Goal: Task Accomplishment & Management: Manage account settings

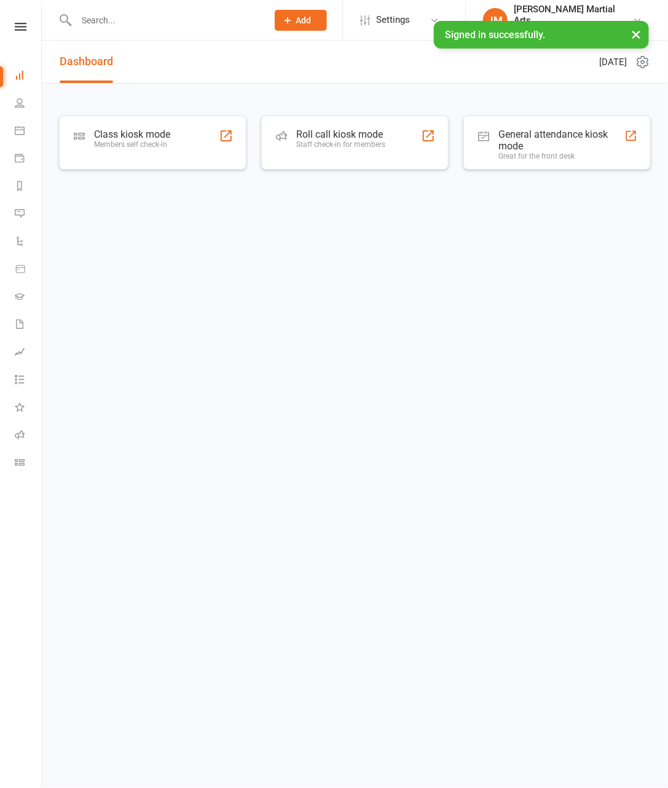
click at [178, 35] on div at bounding box center [159, 20] width 200 height 40
click at [171, 27] on input "text" at bounding box center [166, 20] width 186 height 17
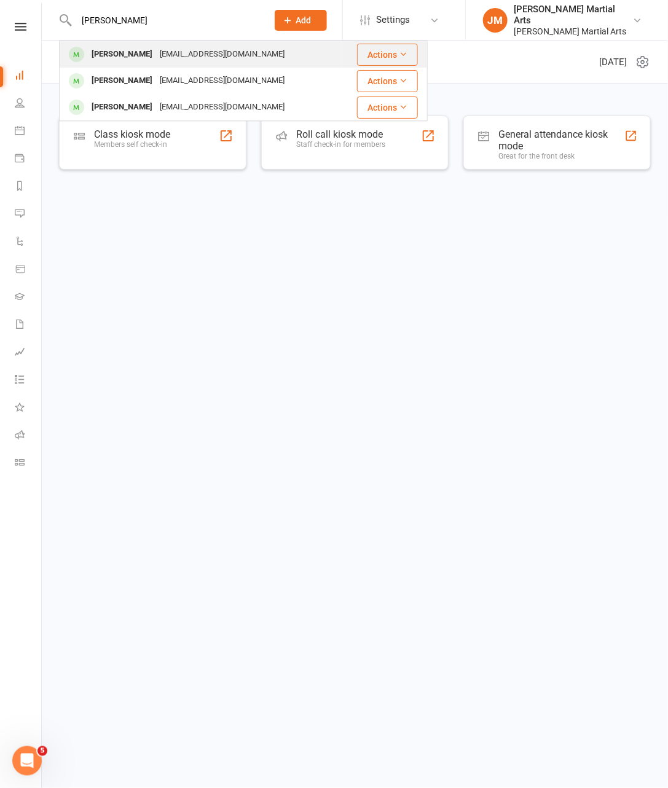
type input "[PERSON_NAME]"
click at [245, 46] on div "[PERSON_NAME] [EMAIL_ADDRESS][DOMAIN_NAME]" at bounding box center [200, 54] width 281 height 25
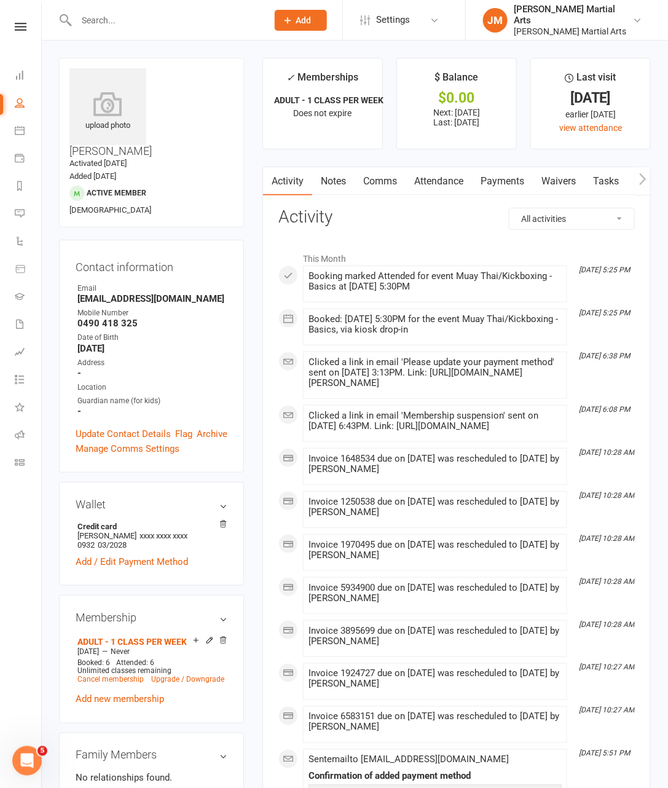
click at [511, 182] on link "Payments" at bounding box center [502, 181] width 61 height 28
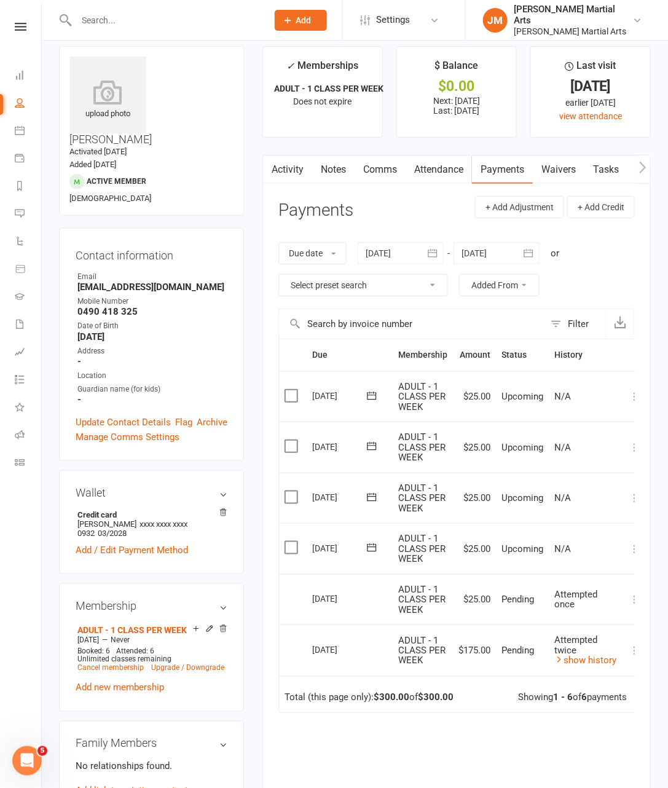
scroll to position [11, 0]
click at [557, 657] on icon at bounding box center [558, 660] width 9 height 9
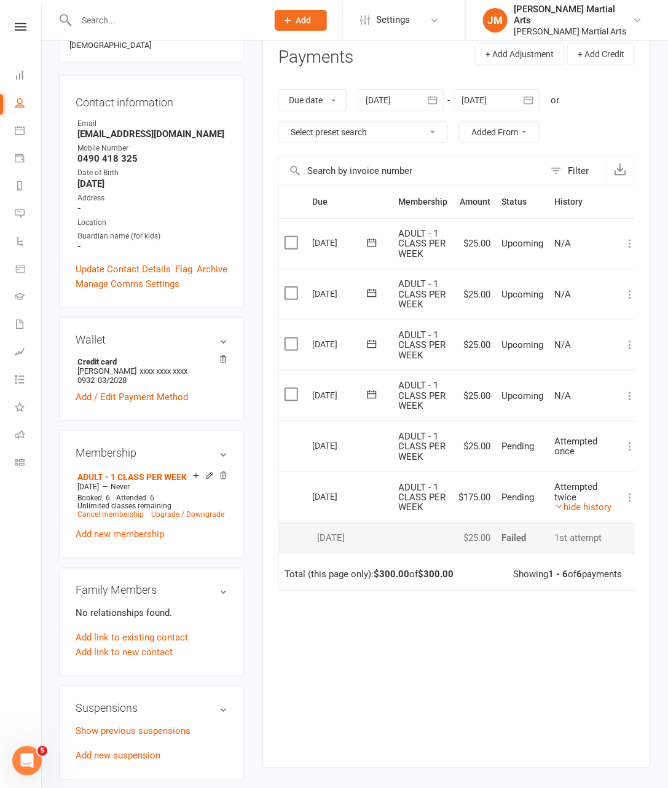
click at [557, 637] on div "Due Contact Membership Amount Status History Invoice # Select this [DATE] [PERS…" at bounding box center [456, 467] width 356 height 563
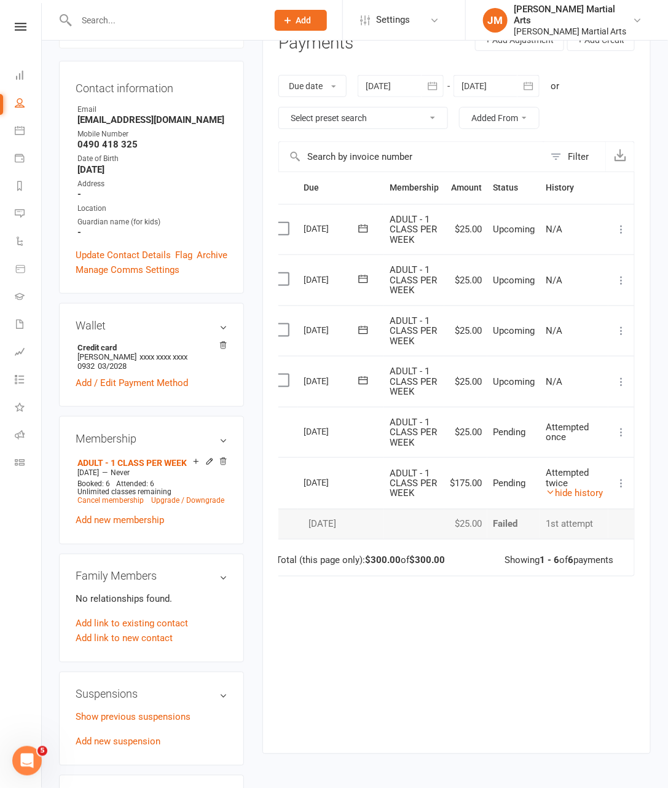
scroll to position [243, 0]
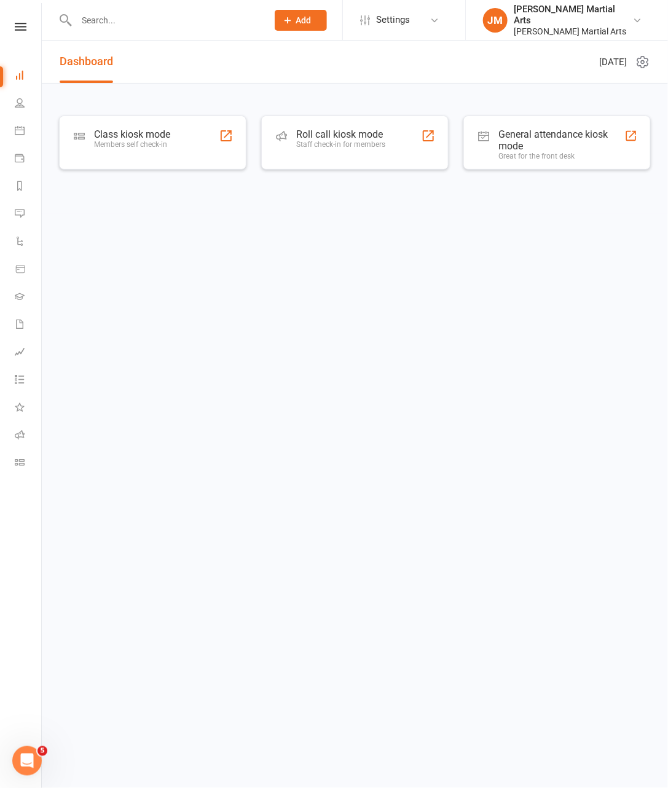
click at [208, 23] on input "text" at bounding box center [166, 20] width 186 height 17
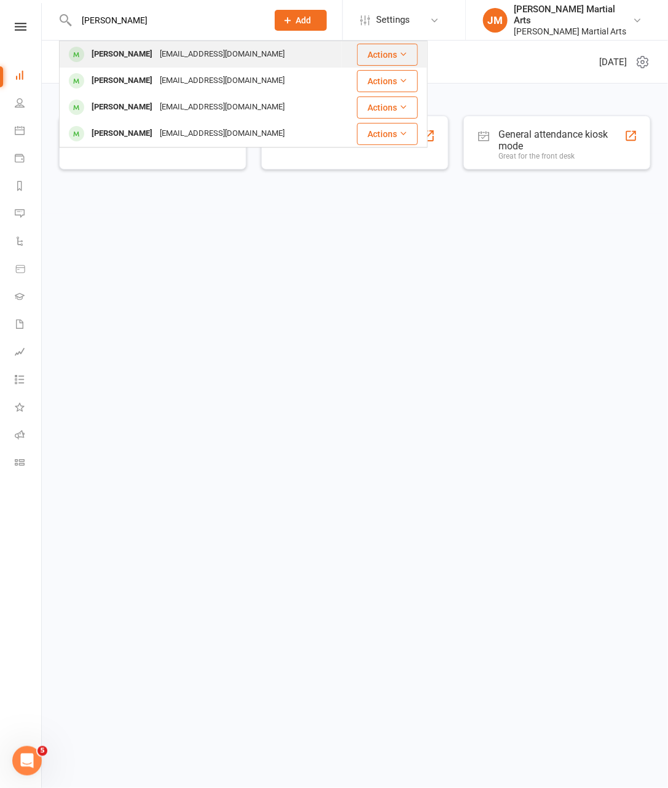
type input "alisha bong"
click at [178, 55] on div "[EMAIL_ADDRESS][DOMAIN_NAME]" at bounding box center [222, 54] width 132 height 18
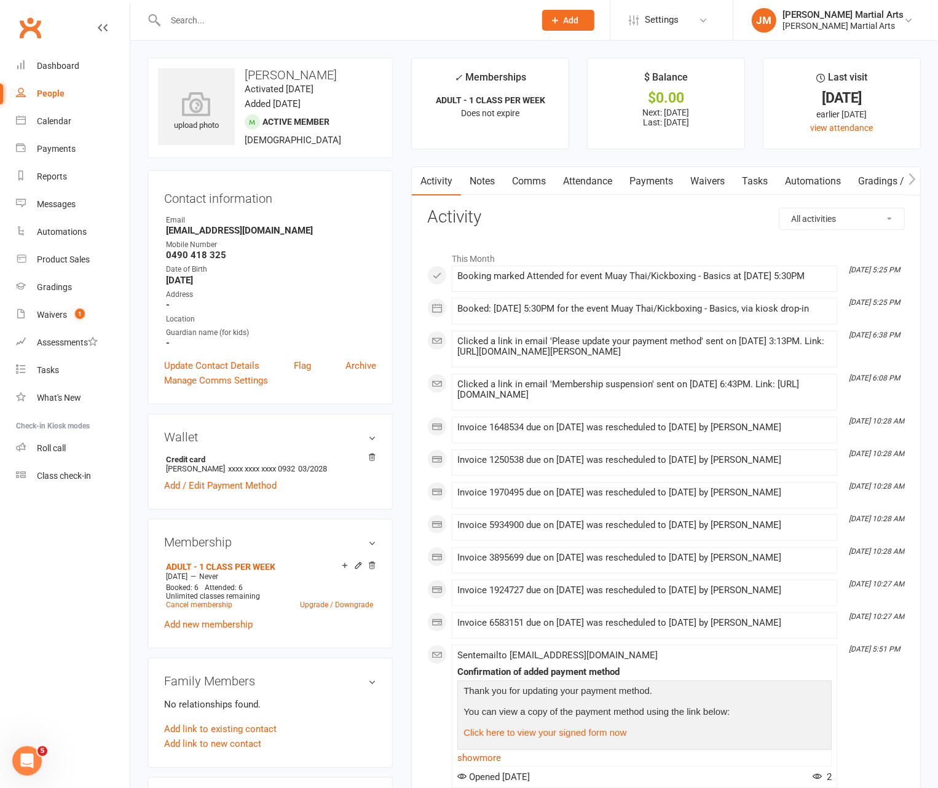
click at [661, 182] on link "Payments" at bounding box center [651, 181] width 61 height 28
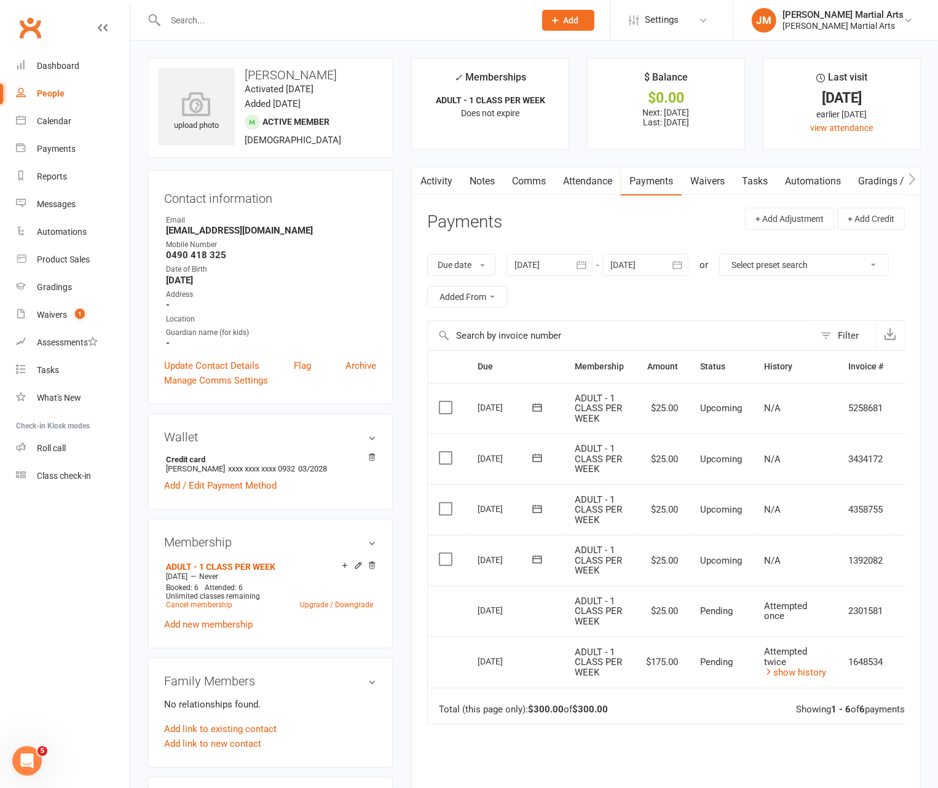
click at [611, 186] on link "Attendance" at bounding box center [587, 181] width 66 height 28
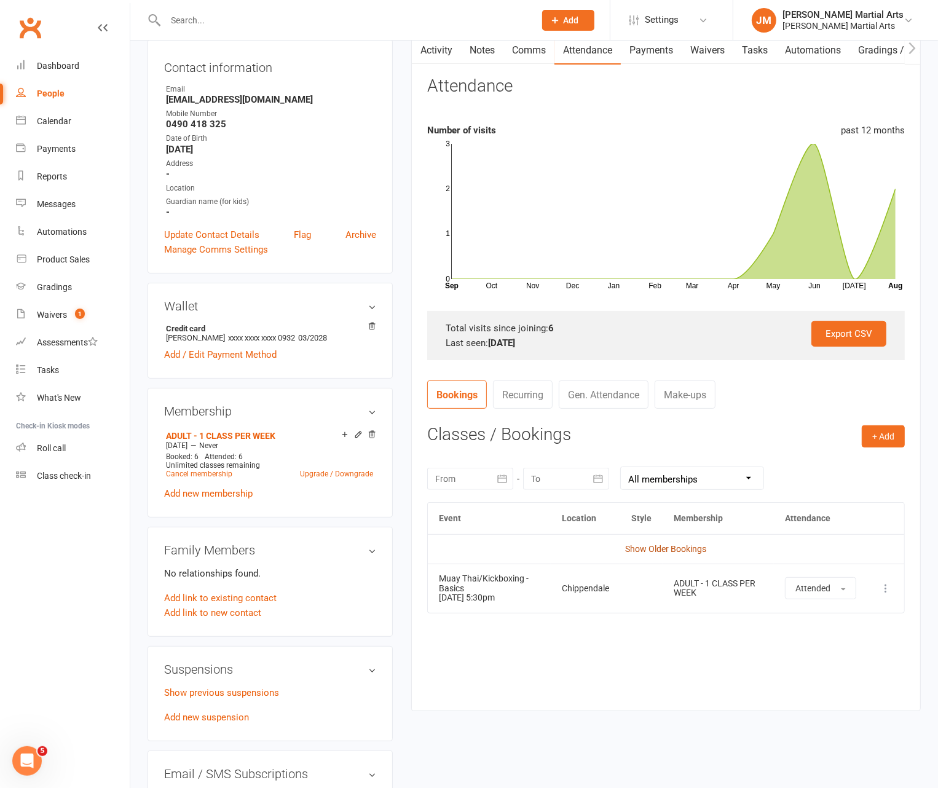
click at [667, 547] on link "Show Older Bookings" at bounding box center [666, 549] width 81 height 10
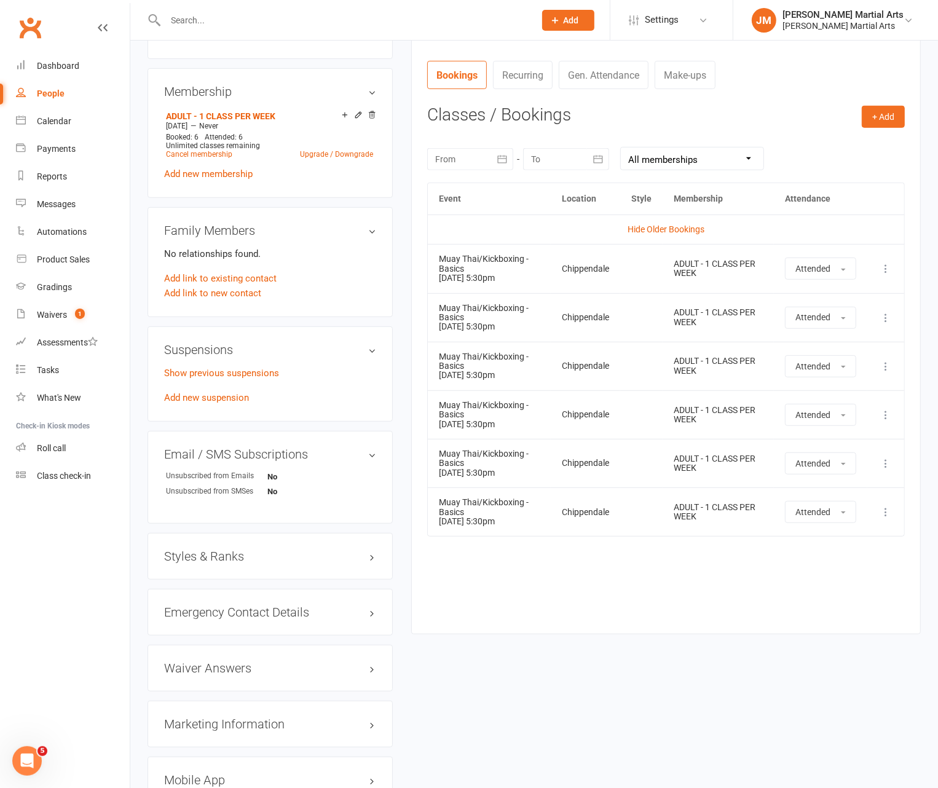
scroll to position [449, 0]
click at [325, 10] on div at bounding box center [336, 20] width 379 height 40
click at [315, 24] on input "text" at bounding box center [344, 20] width 364 height 17
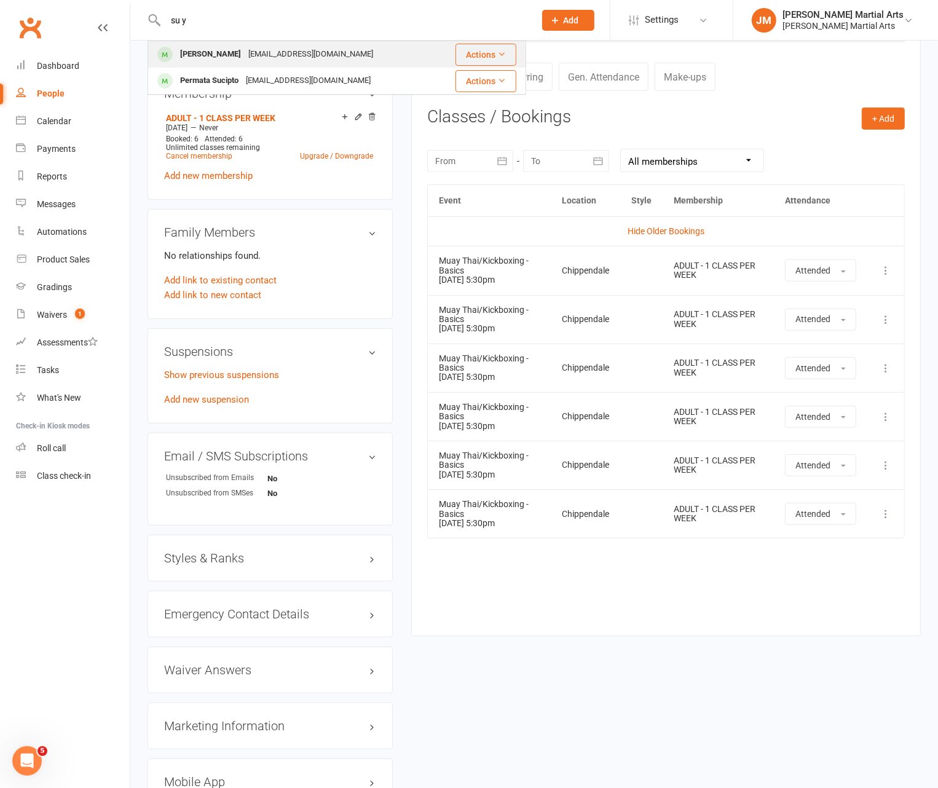
type input "su y"
click at [362, 50] on div "Su Yeon Lee su.lee7231@gmail.com" at bounding box center [293, 54] width 289 height 25
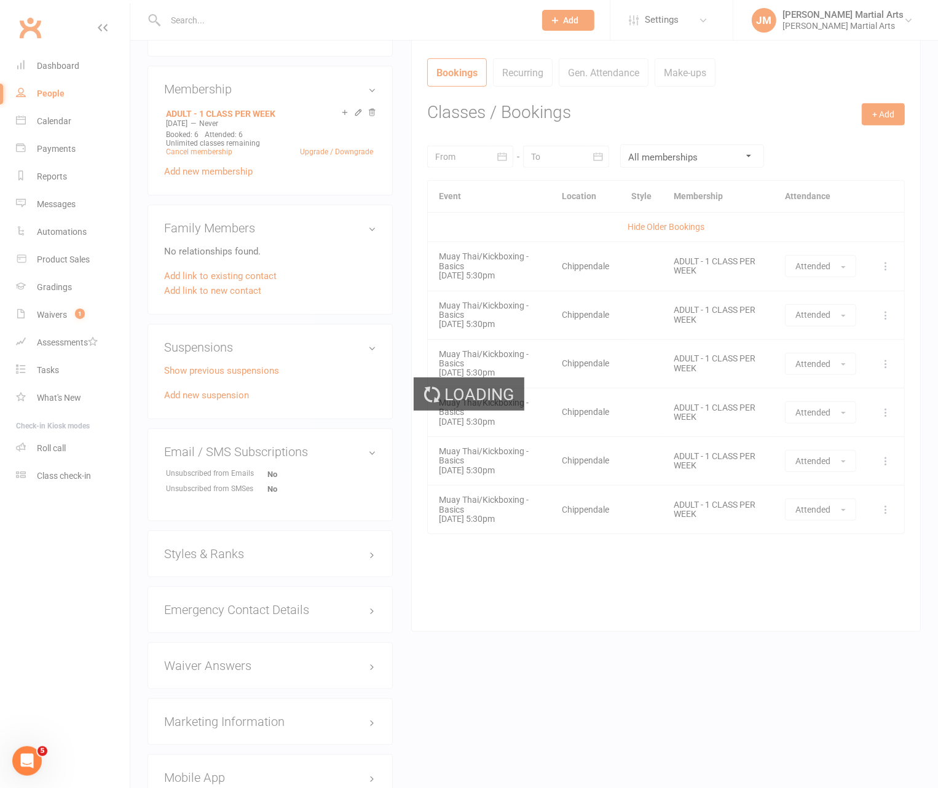
scroll to position [11, 0]
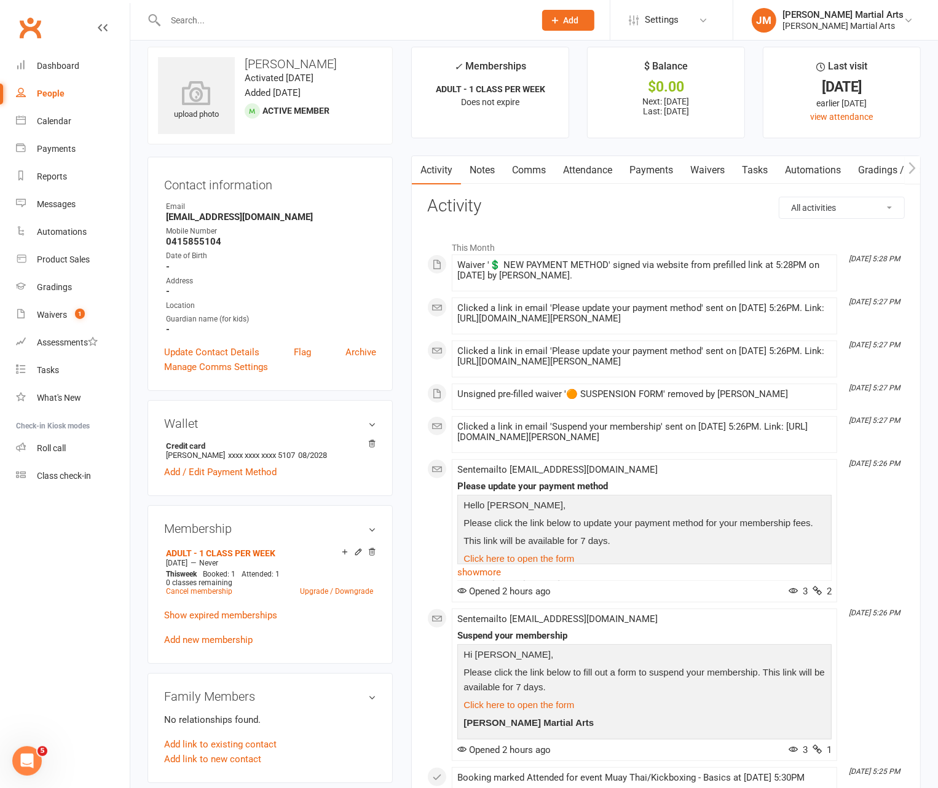
click at [667, 170] on link "Payments" at bounding box center [651, 170] width 61 height 28
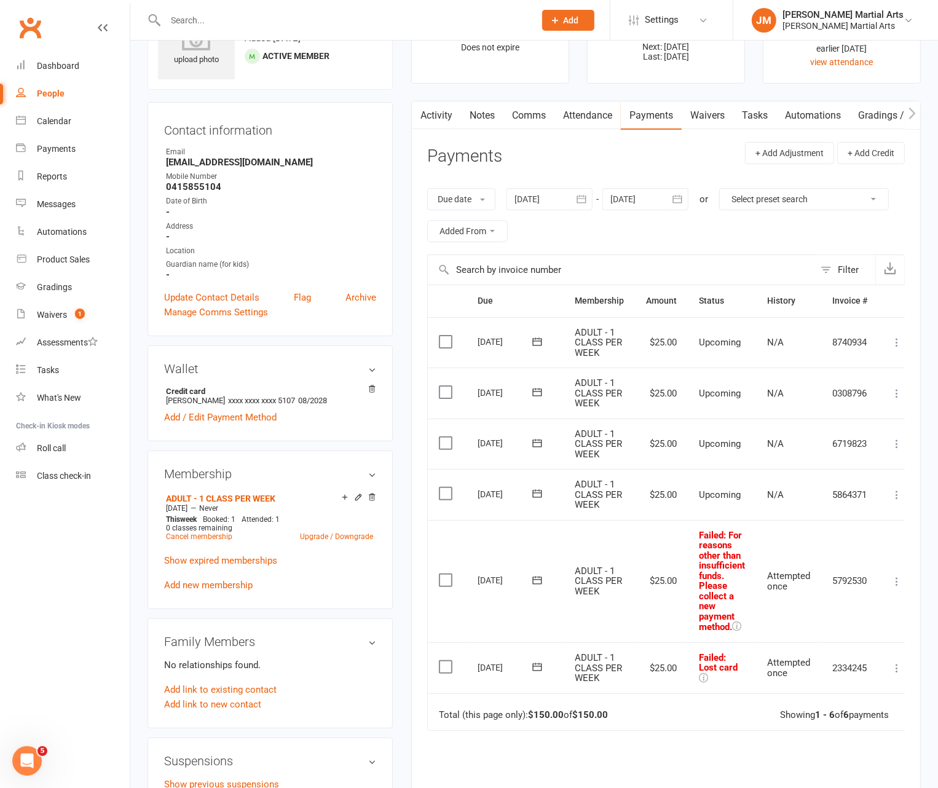
scroll to position [59, 0]
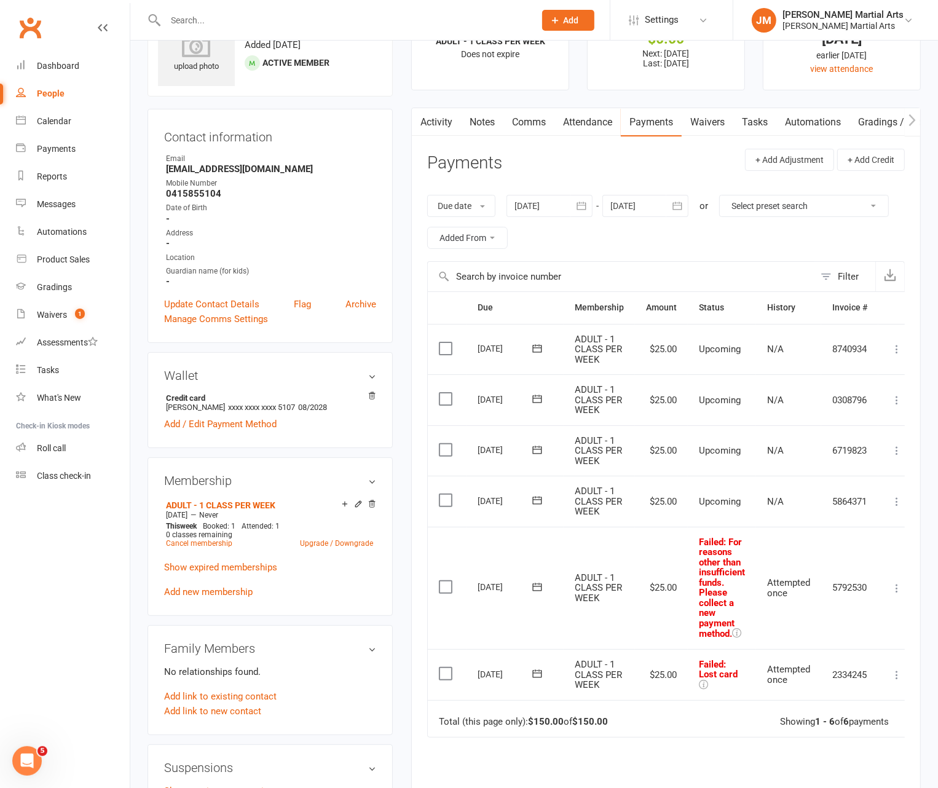
click at [645, 117] on link "Payments" at bounding box center [651, 122] width 61 height 28
click at [577, 206] on icon "button" at bounding box center [581, 206] width 12 height 12
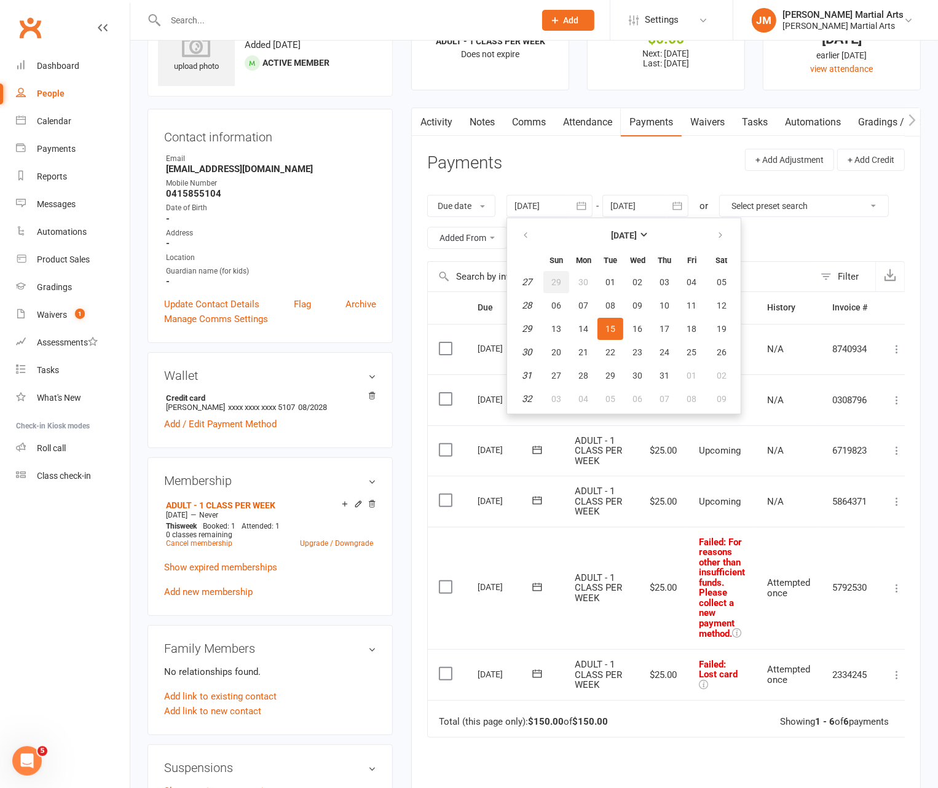
click at [556, 282] on span "29" at bounding box center [556, 282] width 10 height 10
type input "29 Jun 2025"
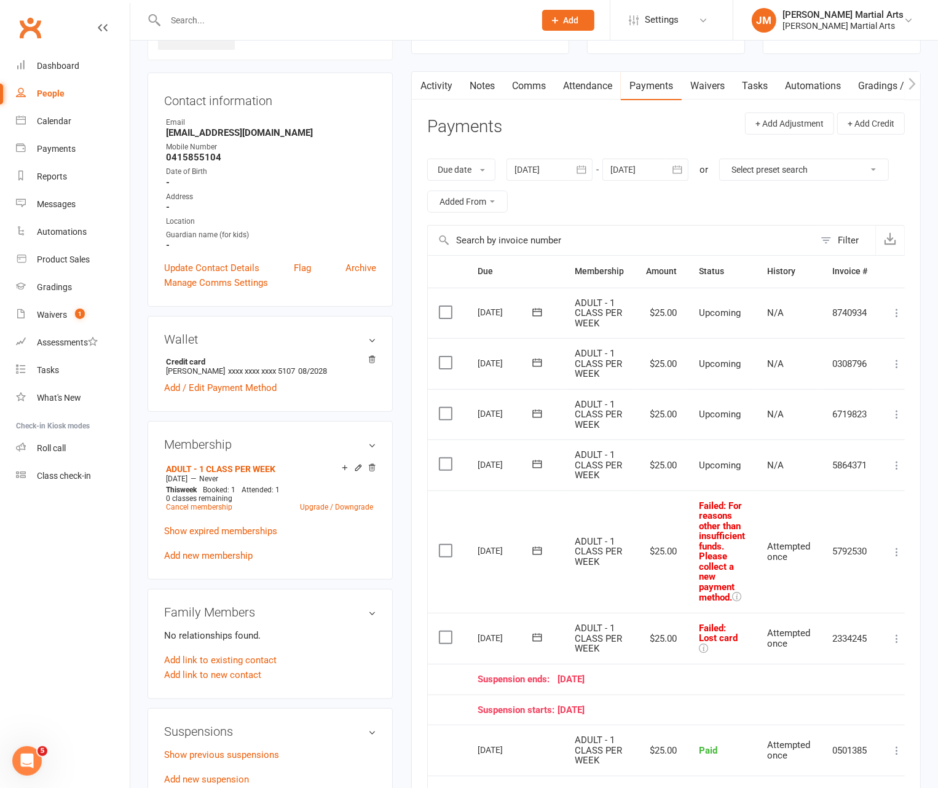
scroll to position [85, 0]
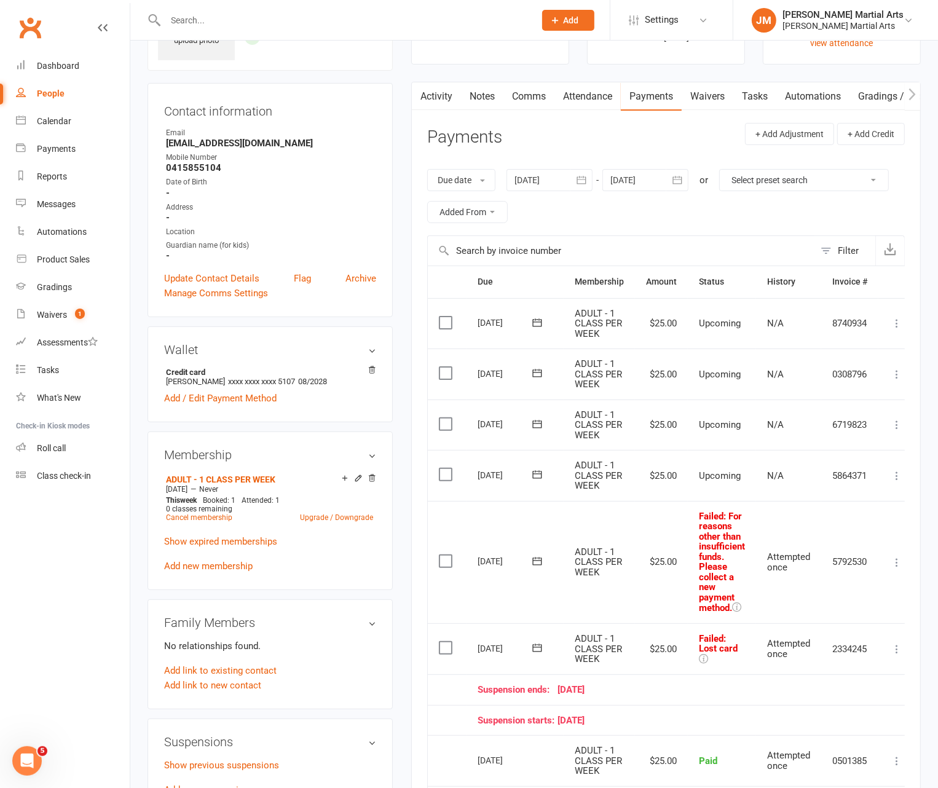
click at [542, 643] on icon at bounding box center [537, 647] width 12 height 12
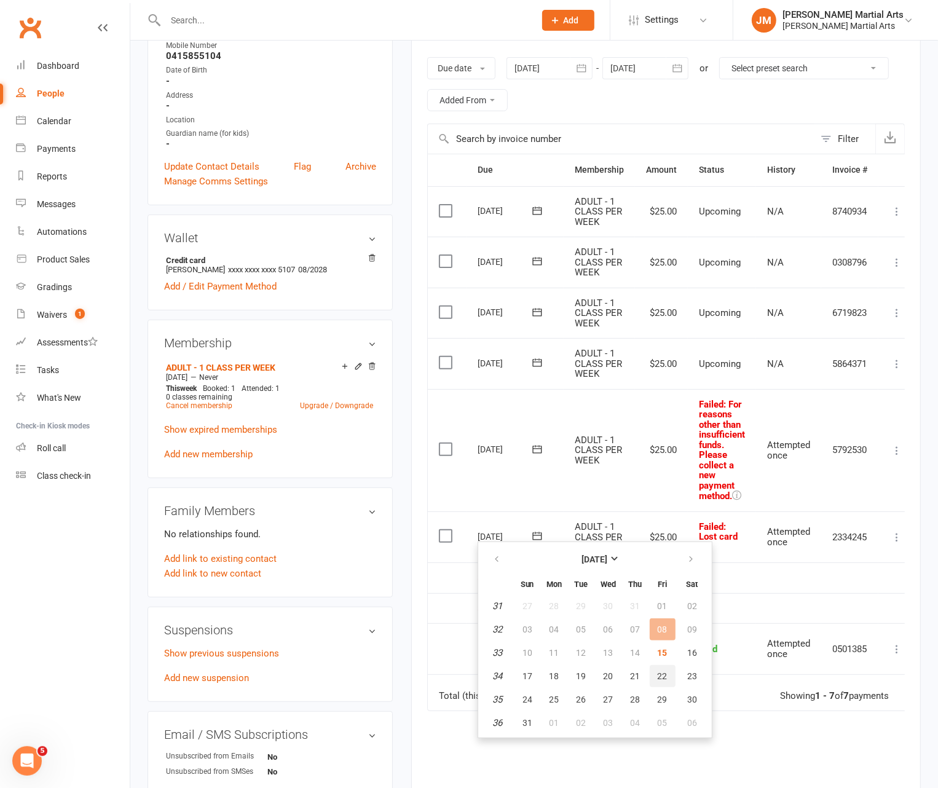
scroll to position [194, 0]
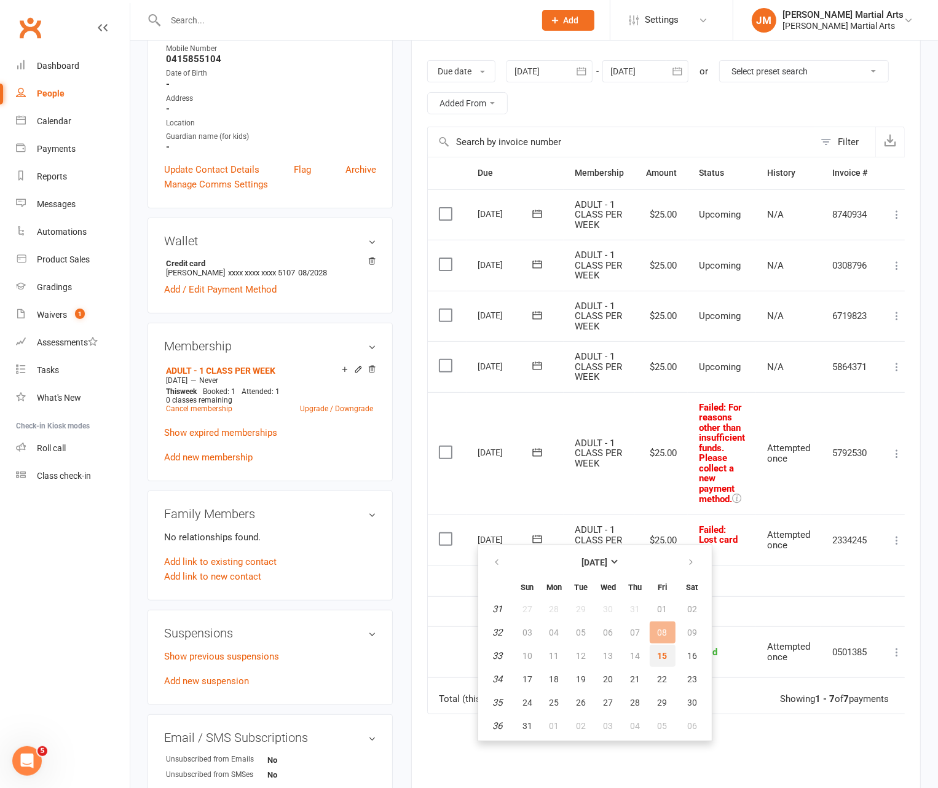
click at [667, 659] on button "15" at bounding box center [662, 656] width 26 height 22
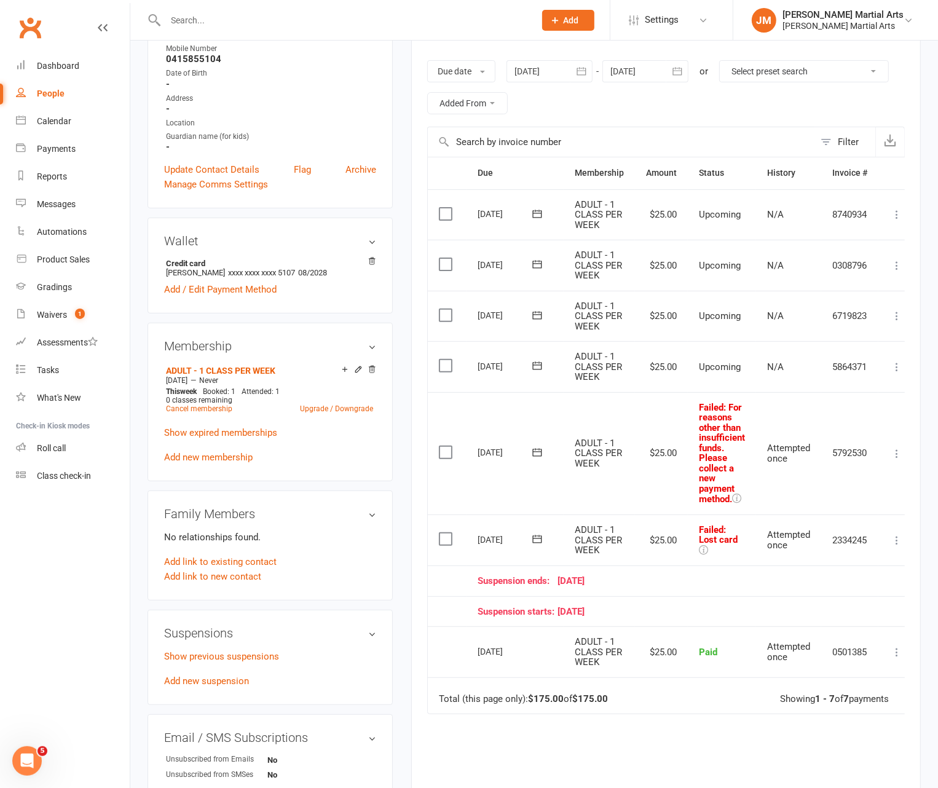
scroll to position [195, 0]
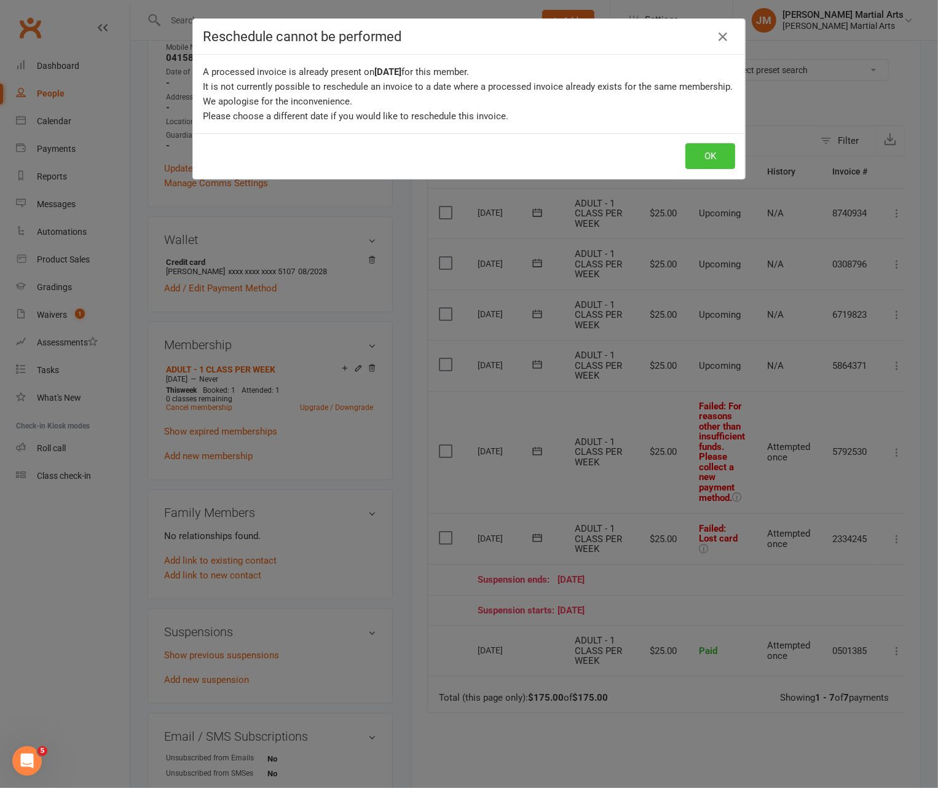
click at [667, 154] on button "OK" at bounding box center [710, 156] width 50 height 26
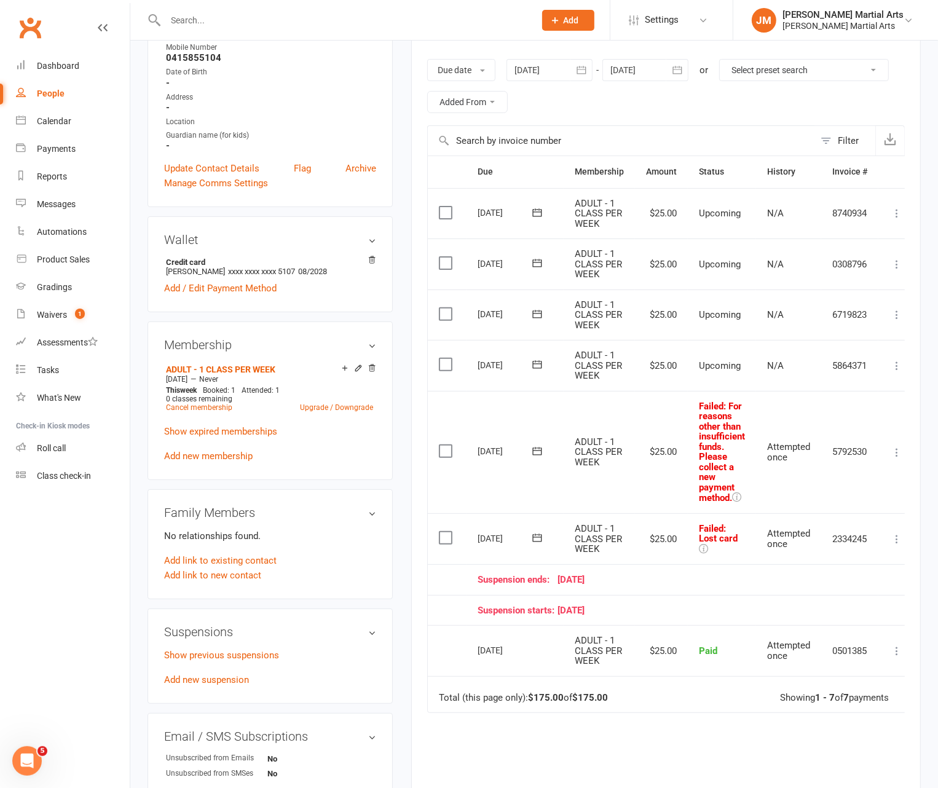
click at [533, 533] on icon at bounding box center [537, 537] width 9 height 8
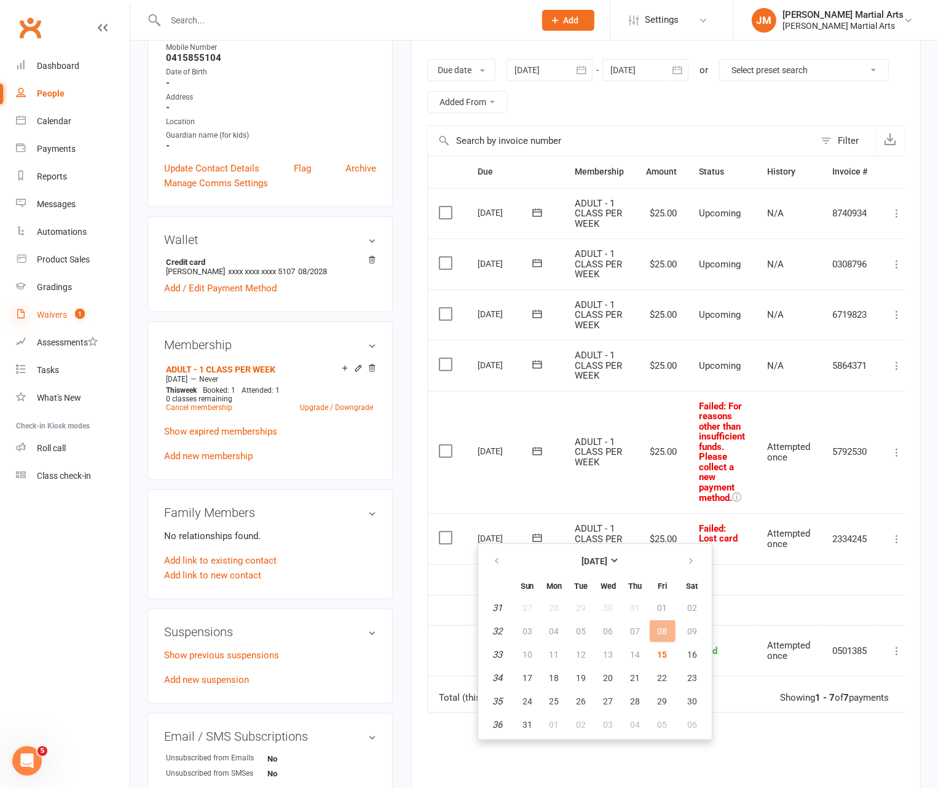
click at [17, 308] on icon at bounding box center [21, 313] width 10 height 10
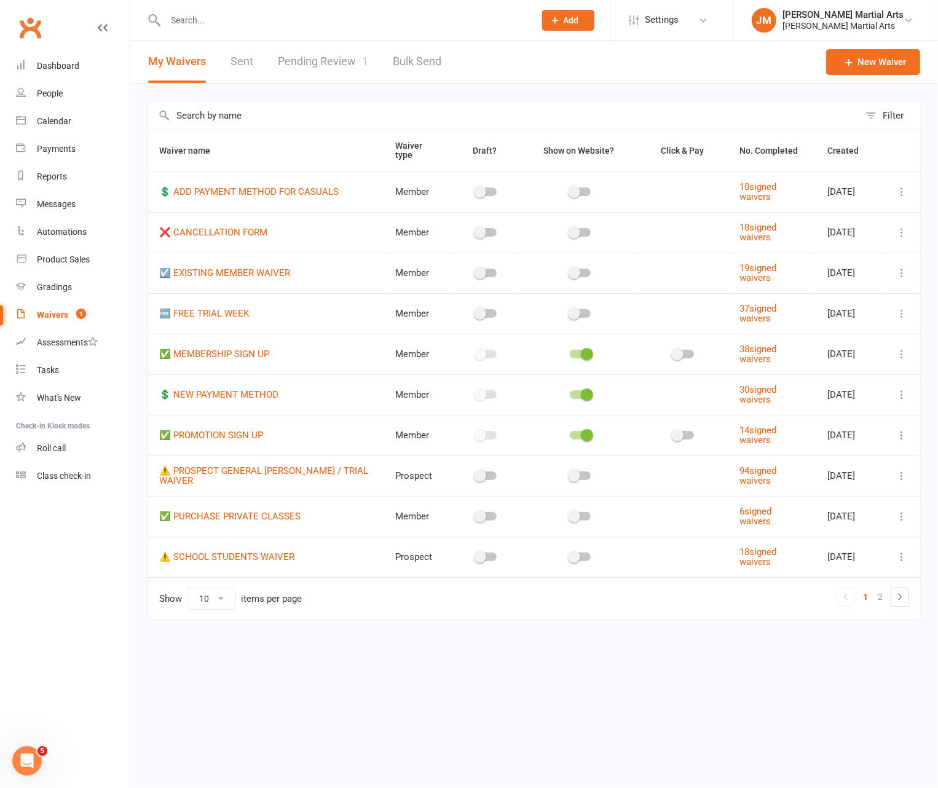
click at [329, 59] on link "Pending Review 1" at bounding box center [323, 62] width 90 height 42
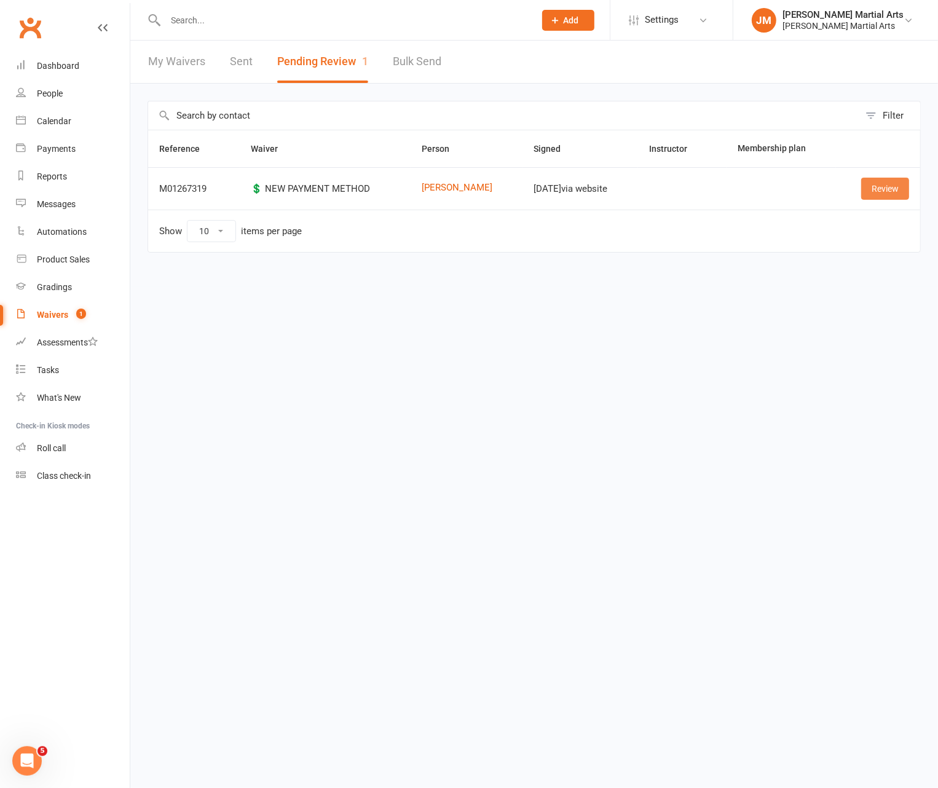
click at [667, 186] on link "Review" at bounding box center [885, 189] width 48 height 22
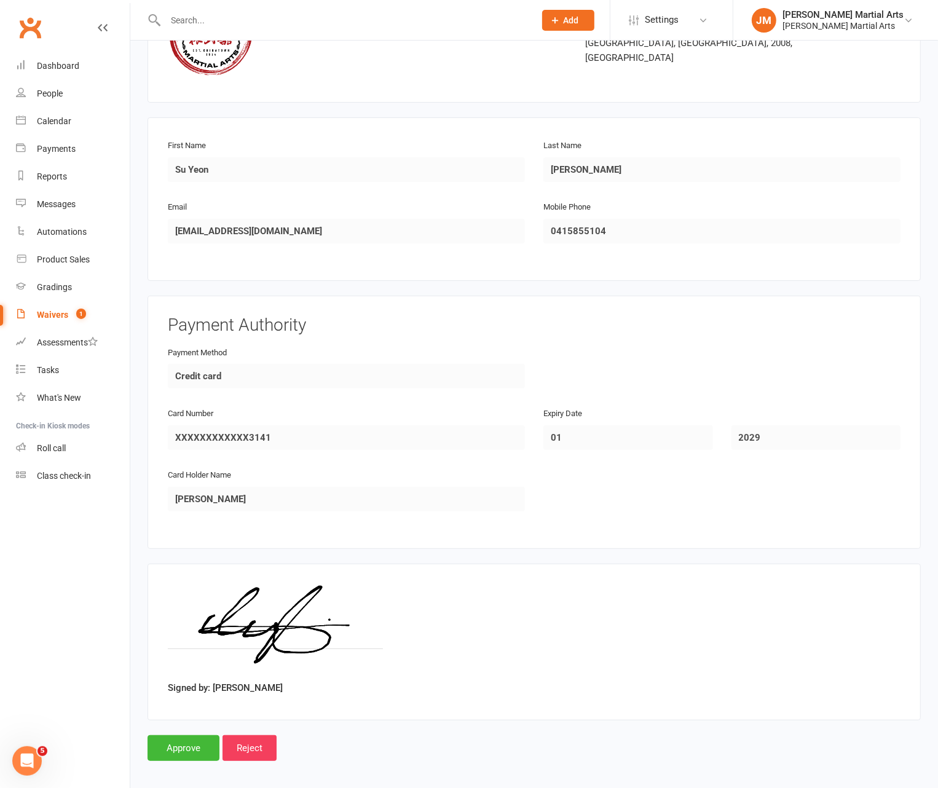
scroll to position [129, 0]
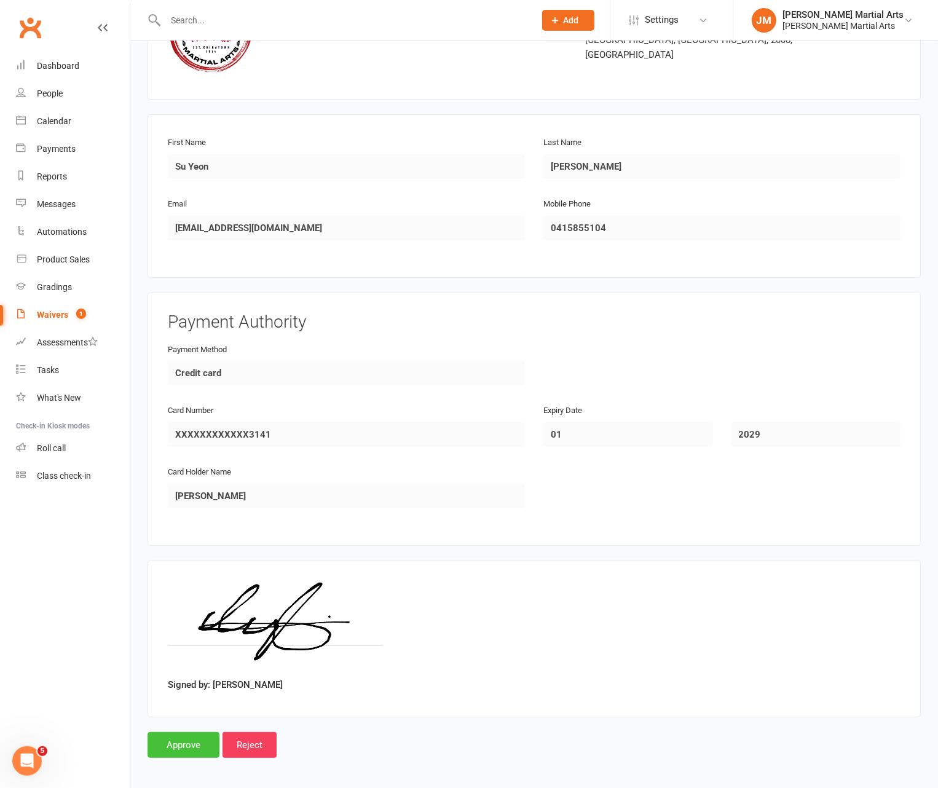
click at [179, 743] on input "Approve" at bounding box center [183, 745] width 72 height 26
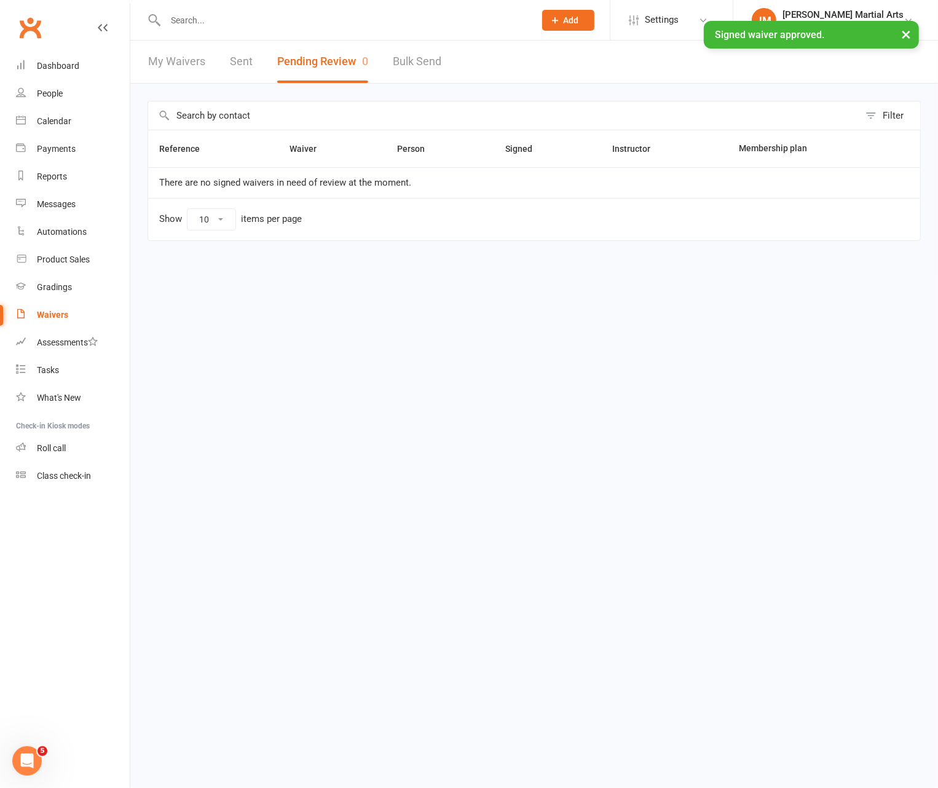
click at [293, 21] on div "× Signed waiver approved." at bounding box center [461, 21] width 922 height 0
click at [241, 21] on div "× Signed waiver approved." at bounding box center [461, 21] width 922 height 0
click at [201, 22] on input "text" at bounding box center [344, 20] width 364 height 17
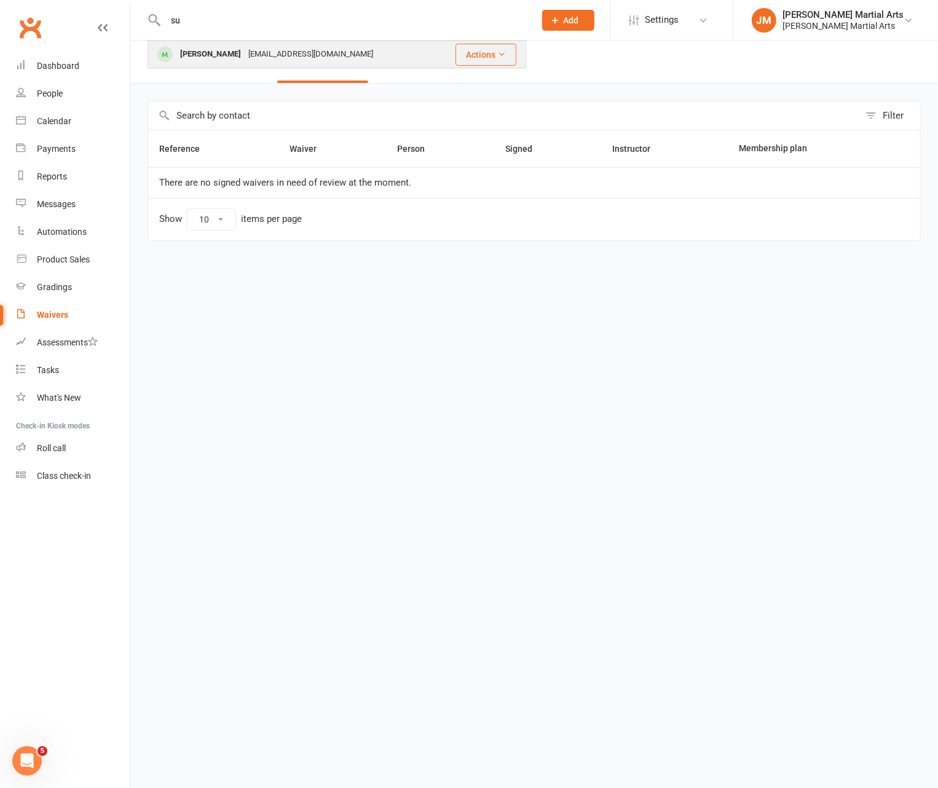
type input "su"
click at [195, 45] on div "Su Yeon Lee su.lee7231@gmail.com" at bounding box center [293, 54] width 289 height 25
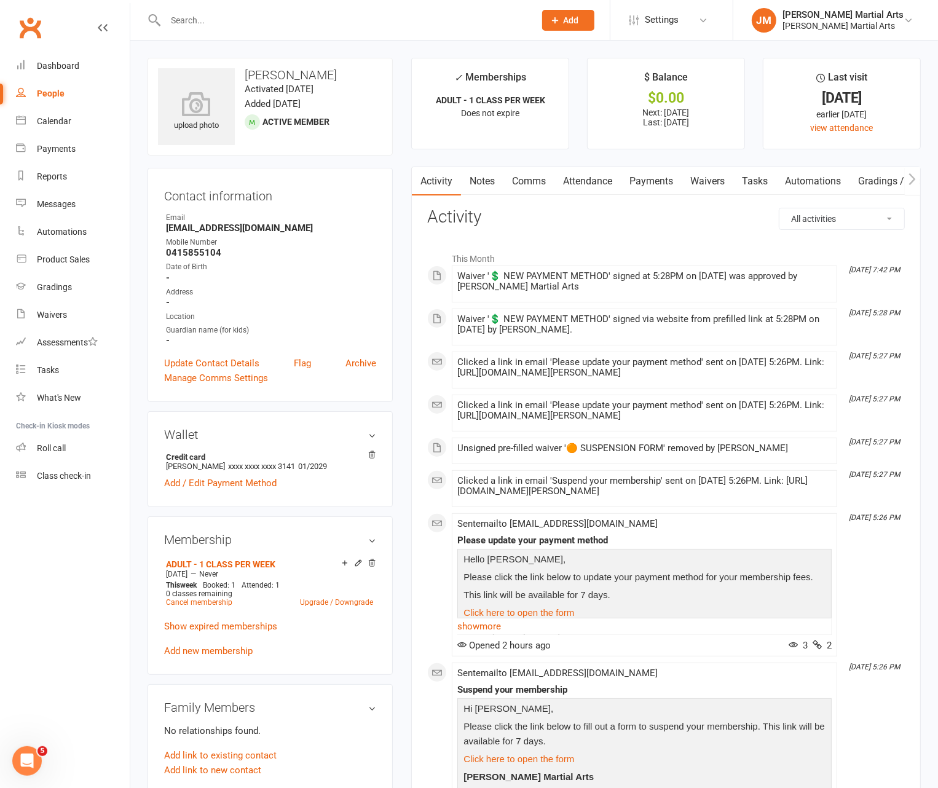
click at [655, 190] on link "Payments" at bounding box center [651, 181] width 61 height 28
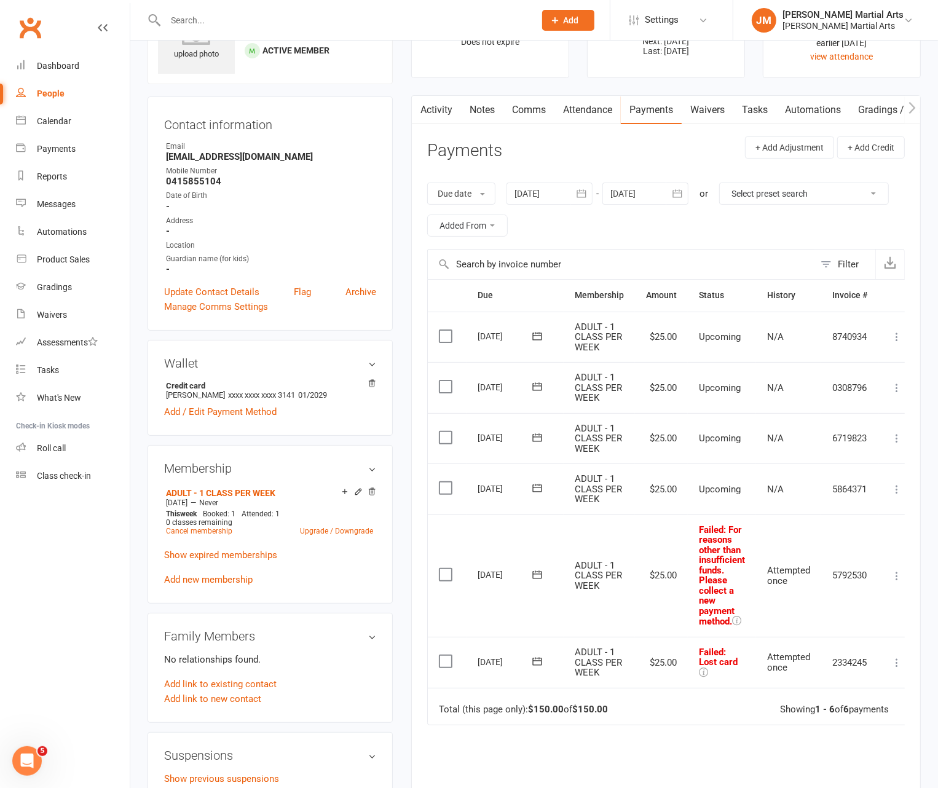
scroll to position [71, 0]
click at [536, 662] on icon at bounding box center [537, 661] width 12 height 12
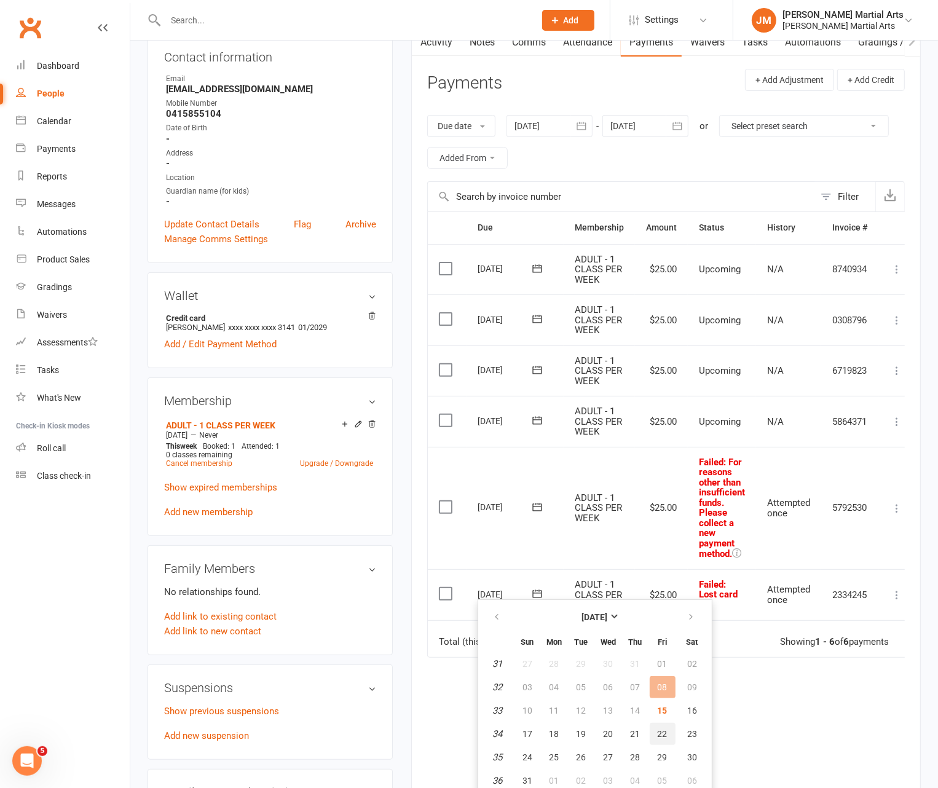
scroll to position [179, 0]
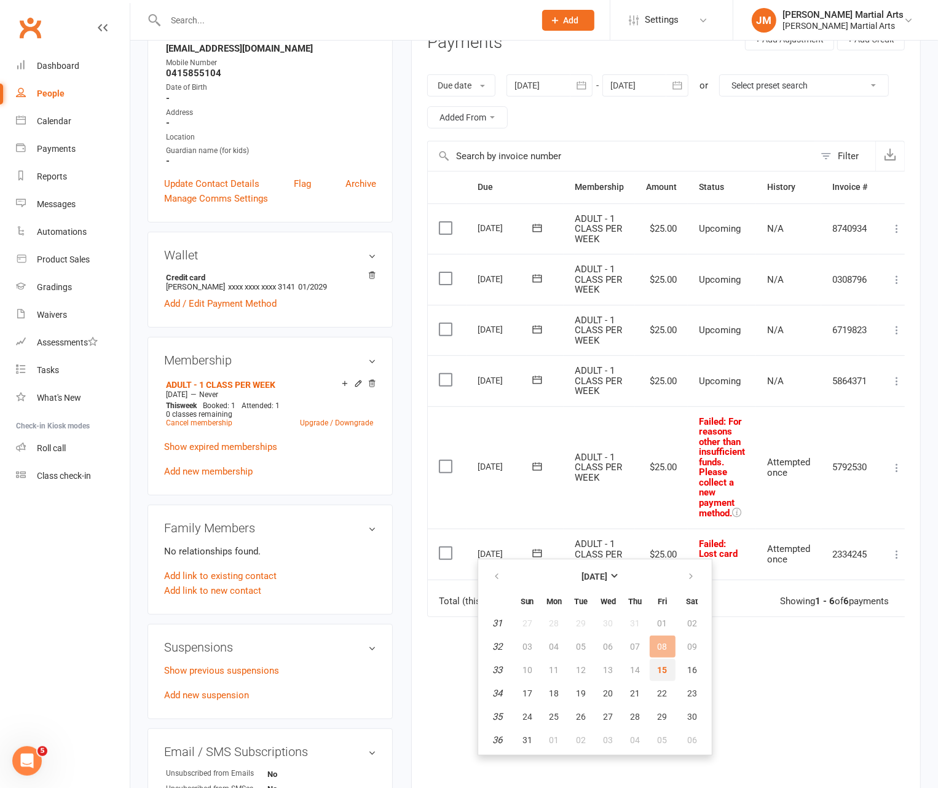
click at [657, 672] on span "15" at bounding box center [662, 670] width 10 height 10
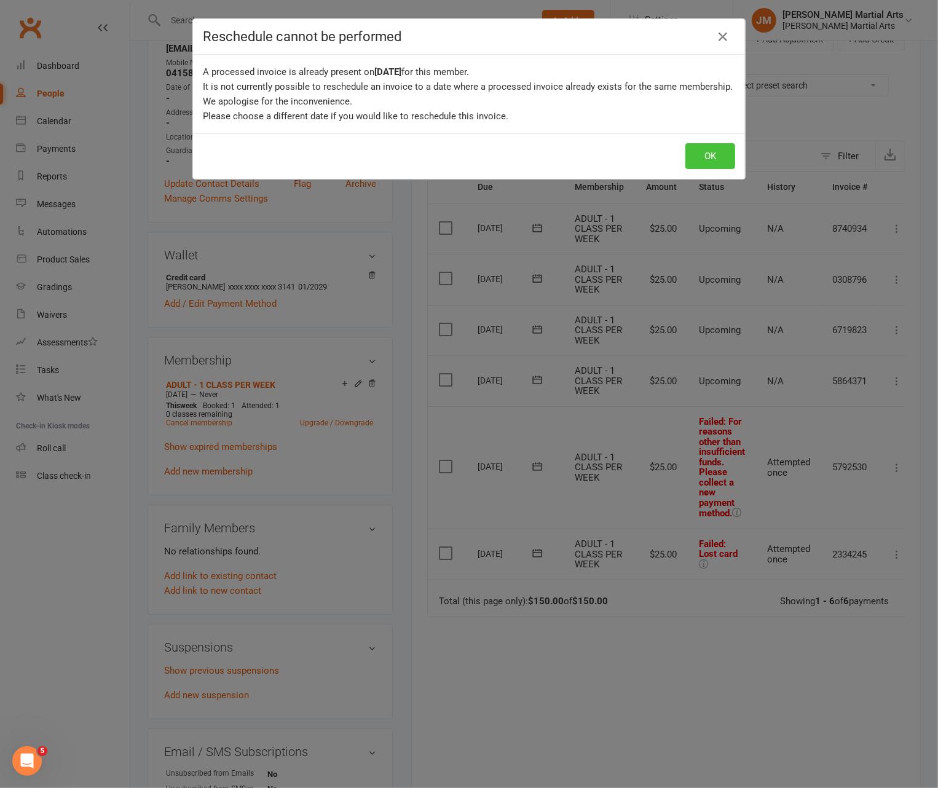
click at [667, 165] on button "OK" at bounding box center [710, 156] width 50 height 26
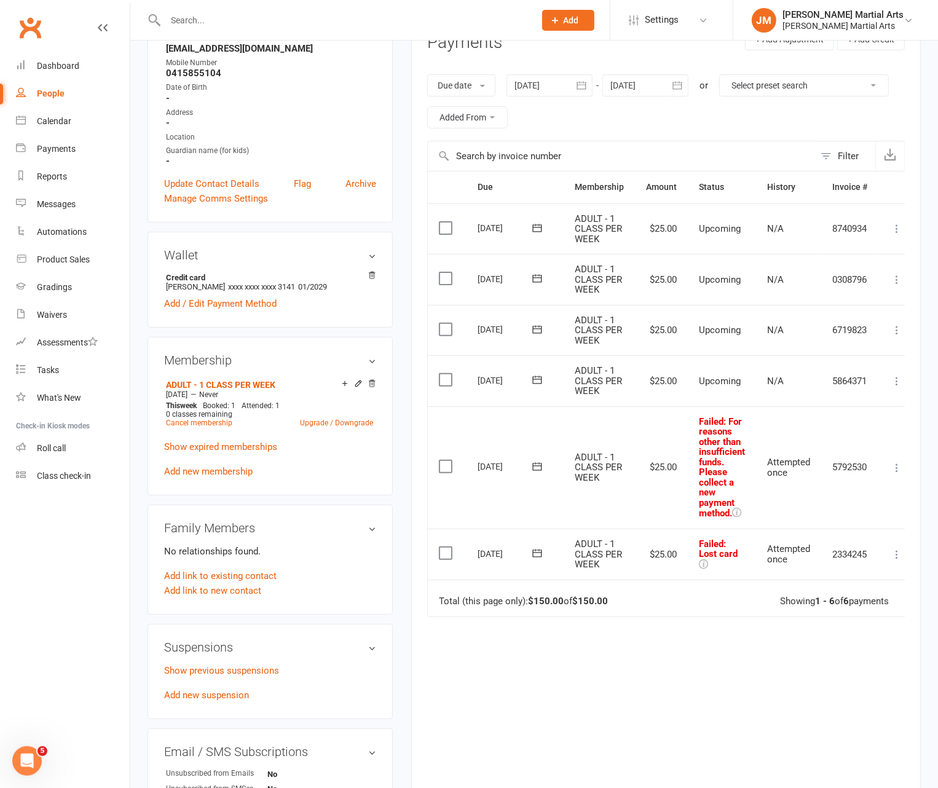
click at [531, 554] on icon at bounding box center [537, 553] width 12 height 12
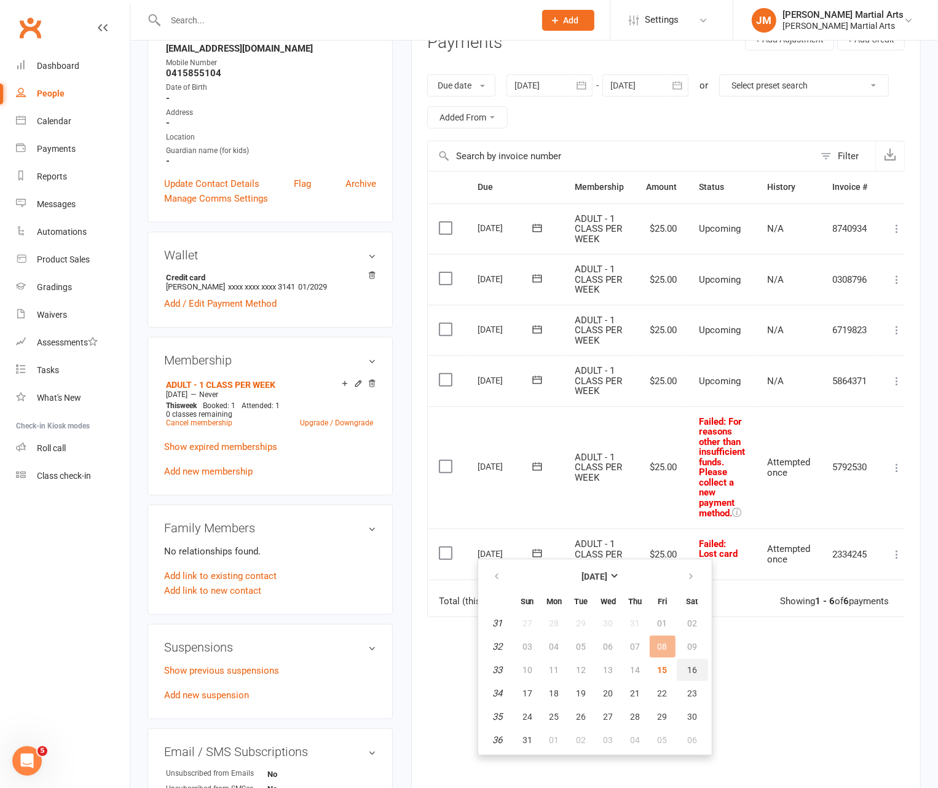
click at [667, 667] on span "16" at bounding box center [692, 670] width 10 height 10
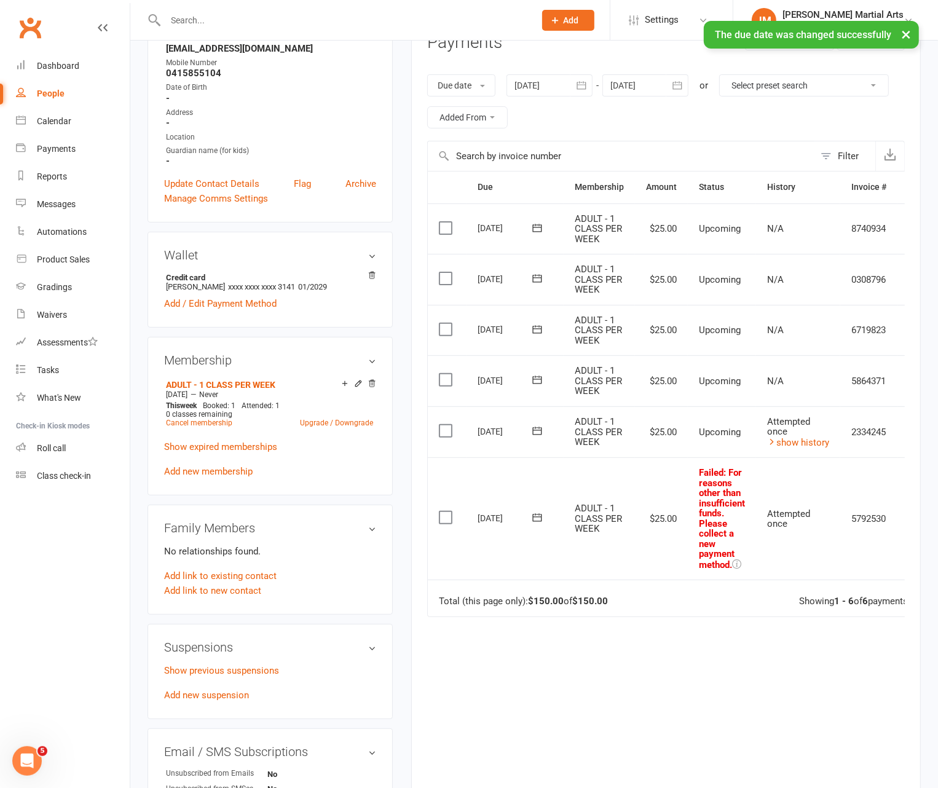
click at [536, 515] on icon at bounding box center [537, 517] width 12 height 12
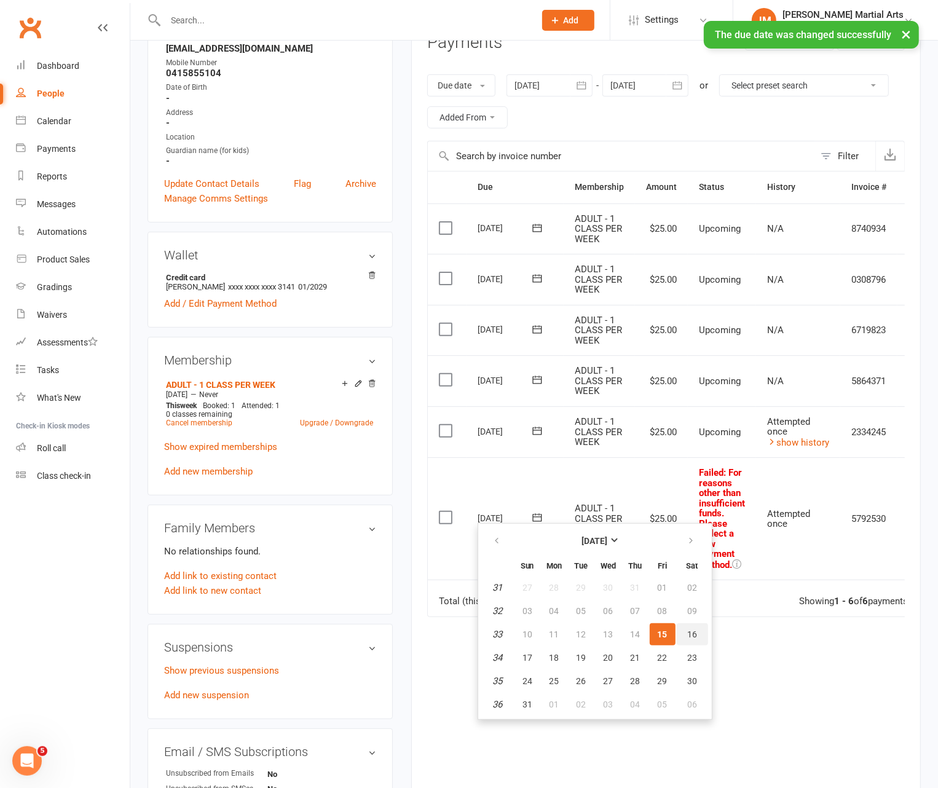
click at [667, 636] on span "16" at bounding box center [692, 634] width 10 height 10
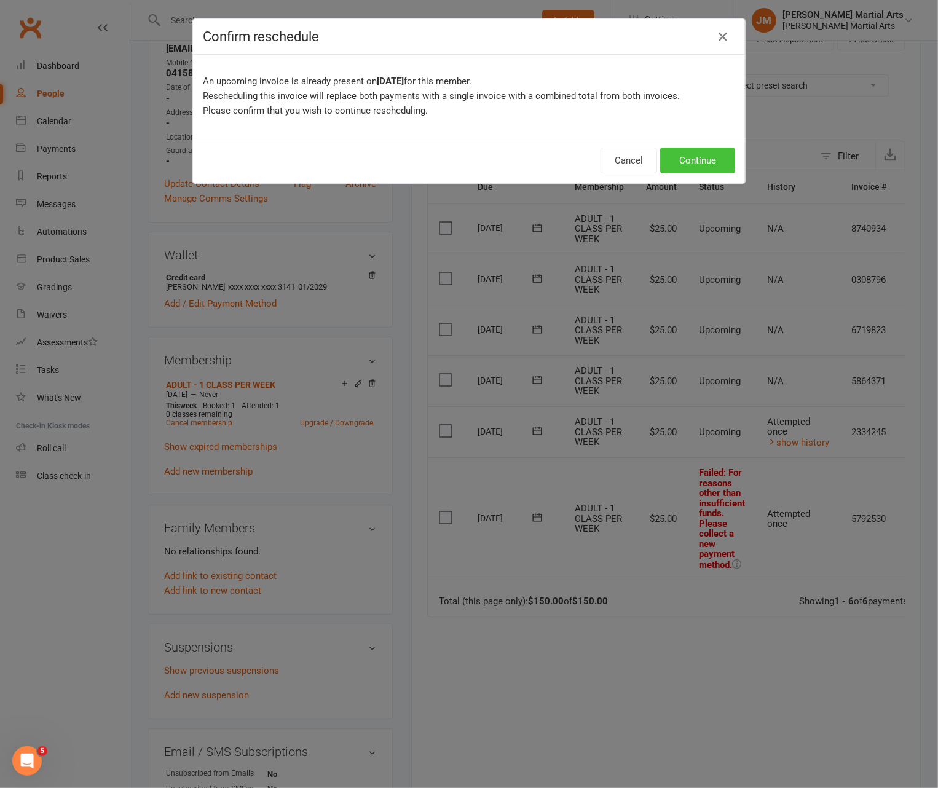
click at [667, 171] on button "Continue" at bounding box center [697, 160] width 75 height 26
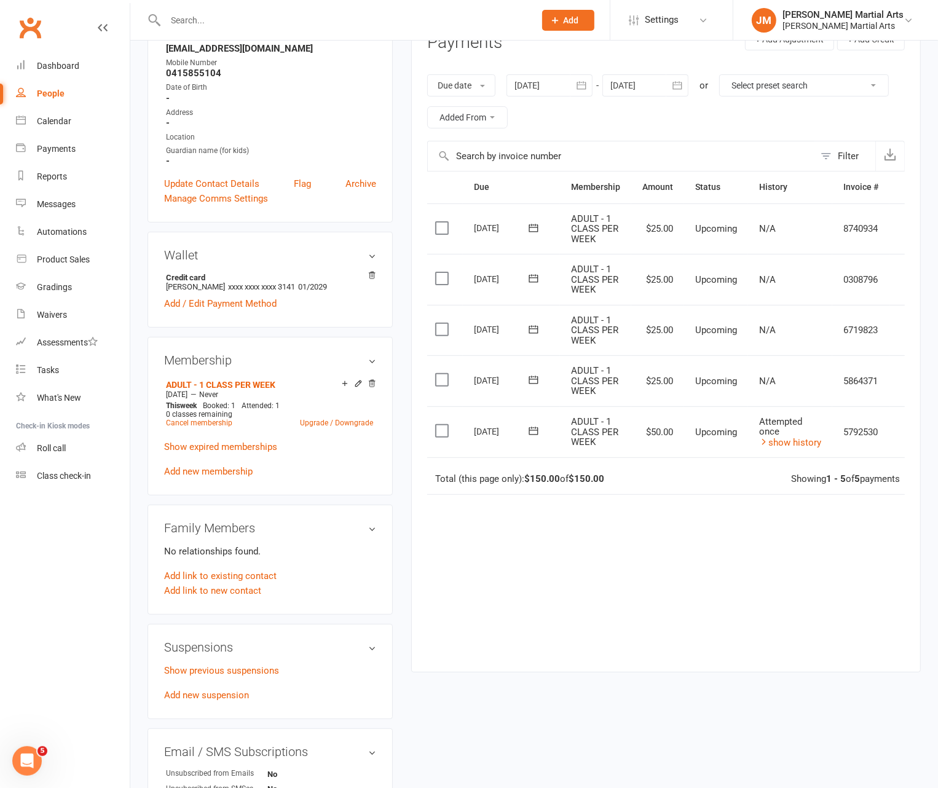
scroll to position [0, 26]
